Goal: Task Accomplishment & Management: Manage account settings

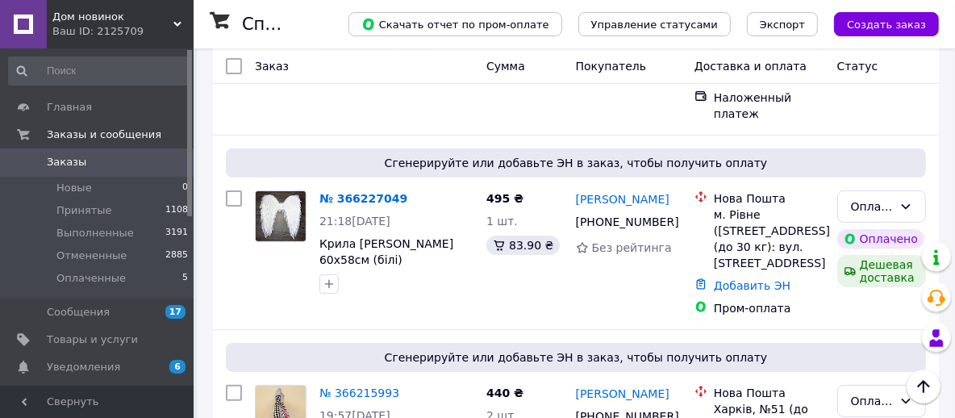
scroll to position [161, 0]
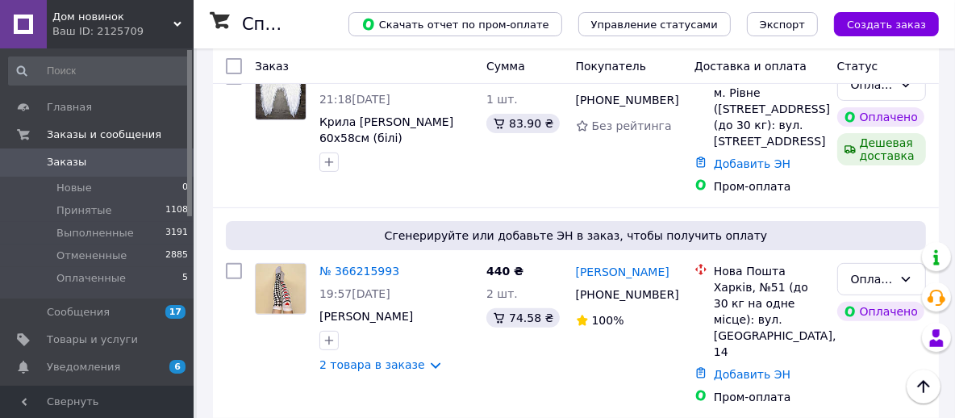
scroll to position [242, 0]
